Goal: Information Seeking & Learning: Learn about a topic

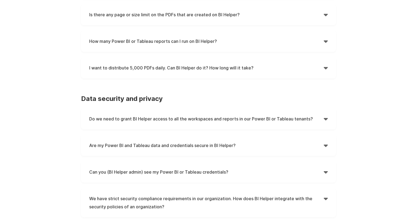
scroll to position [244, 0]
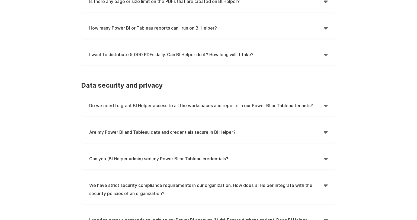
click at [245, 54] on h4 "I want to distribute 5,000 PDFs daily. Can BI Helper do it? How long will it ta…" at bounding box center [206, 54] width 234 height 8
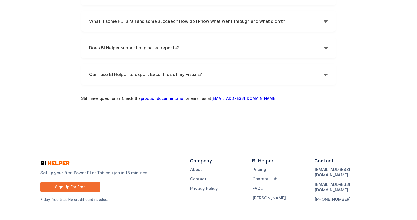
scroll to position [575, 0]
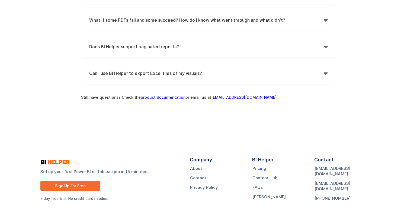
click at [263, 169] on link "Pricing" at bounding box center [259, 168] width 14 height 5
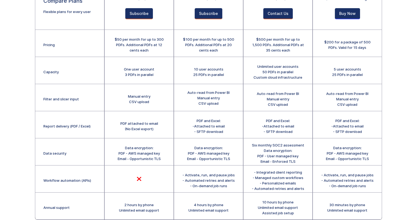
scroll to position [108, 0]
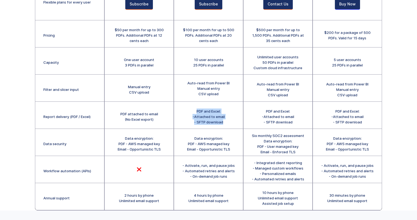
drag, startPoint x: 197, startPoint y: 111, endPoint x: 223, endPoint y: 120, distance: 27.4
click at [223, 120] on div "PDF and Excel: -Attached to email - SFTP download" at bounding box center [208, 116] width 32 height 16
click at [219, 119] on div "PDF and Excel: -Attached to email - SFTP download" at bounding box center [208, 116] width 32 height 16
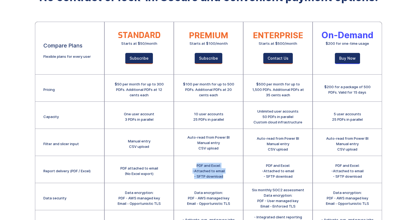
scroll to position [81, 0]
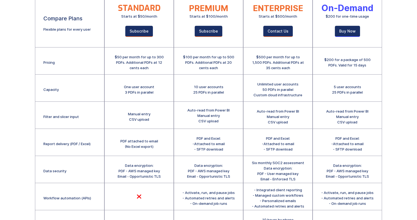
click at [223, 77] on div "10 user accounts 25 PDFs in parallel" at bounding box center [208, 88] width 69 height 27
drag, startPoint x: 44, startPoint y: 144, endPoint x: 69, endPoint y: 144, distance: 25.8
click at [69, 144] on div "Report delivery (PDF / Excel)" at bounding box center [66, 143] width 47 height 5
drag, startPoint x: 185, startPoint y: 63, endPoint x: 191, endPoint y: 62, distance: 5.4
click at [191, 62] on div "$100 per month for up to 500 PDFs. Additional PDFs at 20 cents each" at bounding box center [208, 62] width 53 height 16
